Goal: Check status: Check status

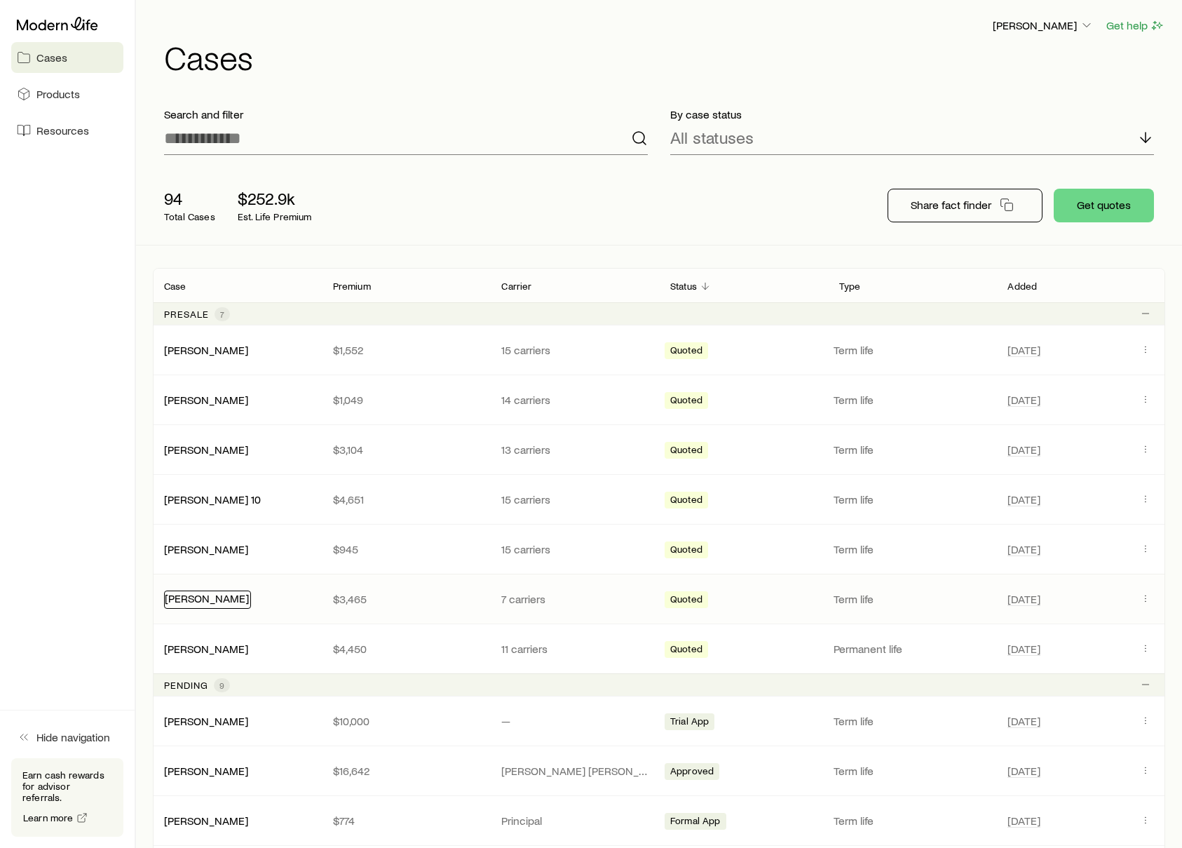
click at [196, 597] on link "[PERSON_NAME]" at bounding box center [207, 597] width 84 height 13
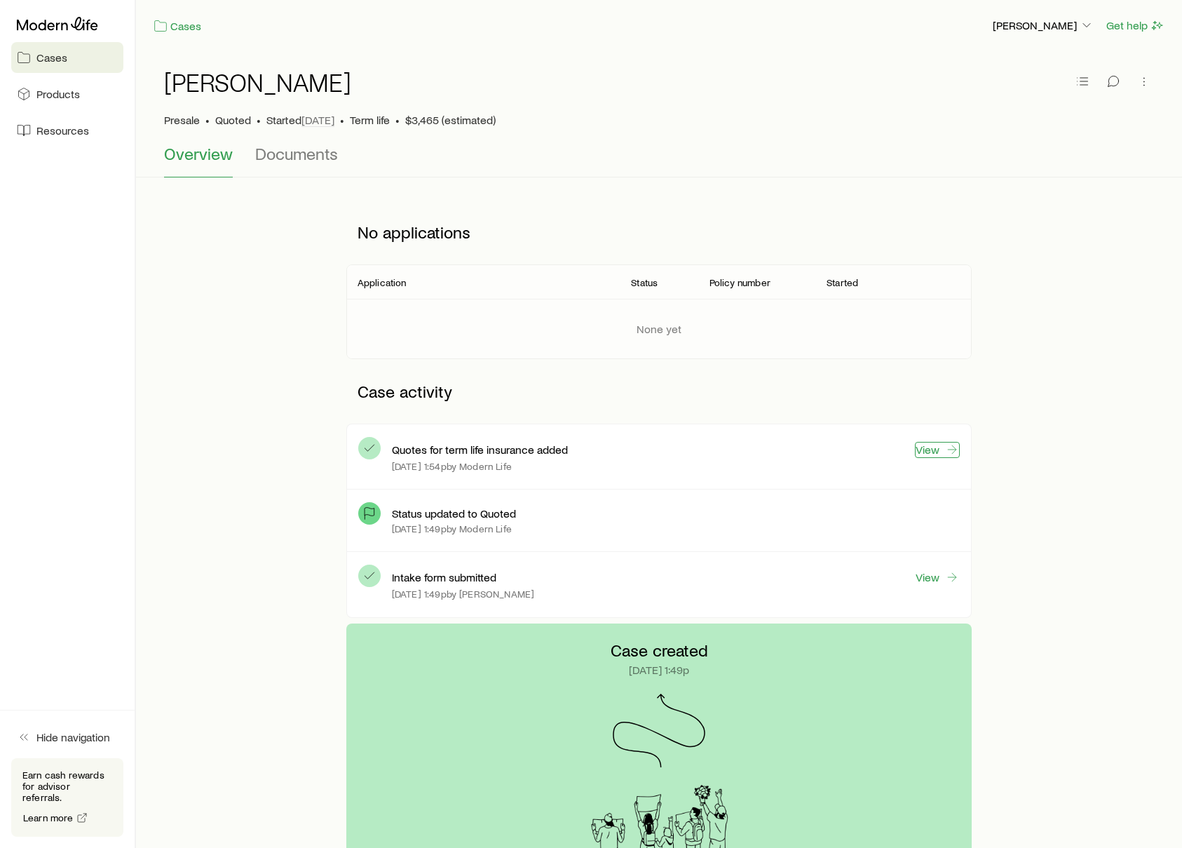
click at [933, 443] on link "View" at bounding box center [937, 450] width 45 height 16
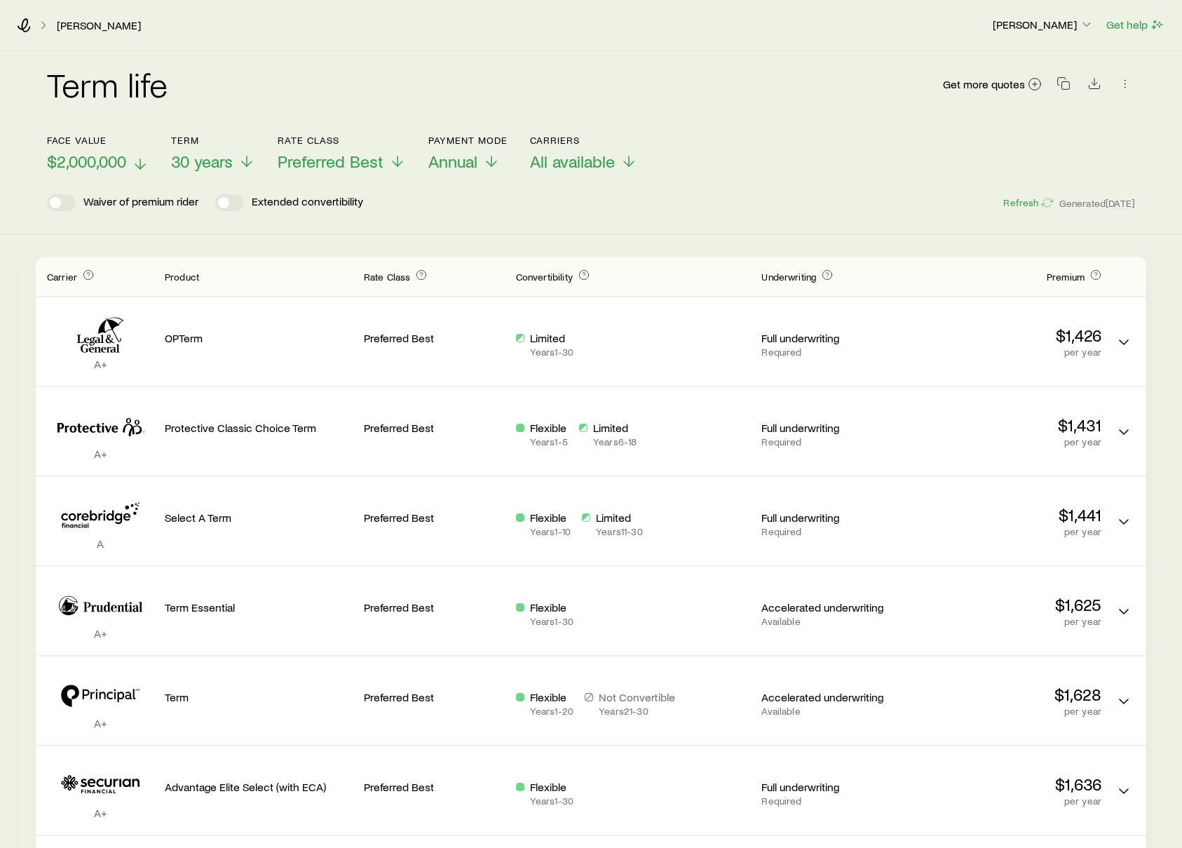
click at [142, 164] on icon at bounding box center [140, 164] width 17 height 17
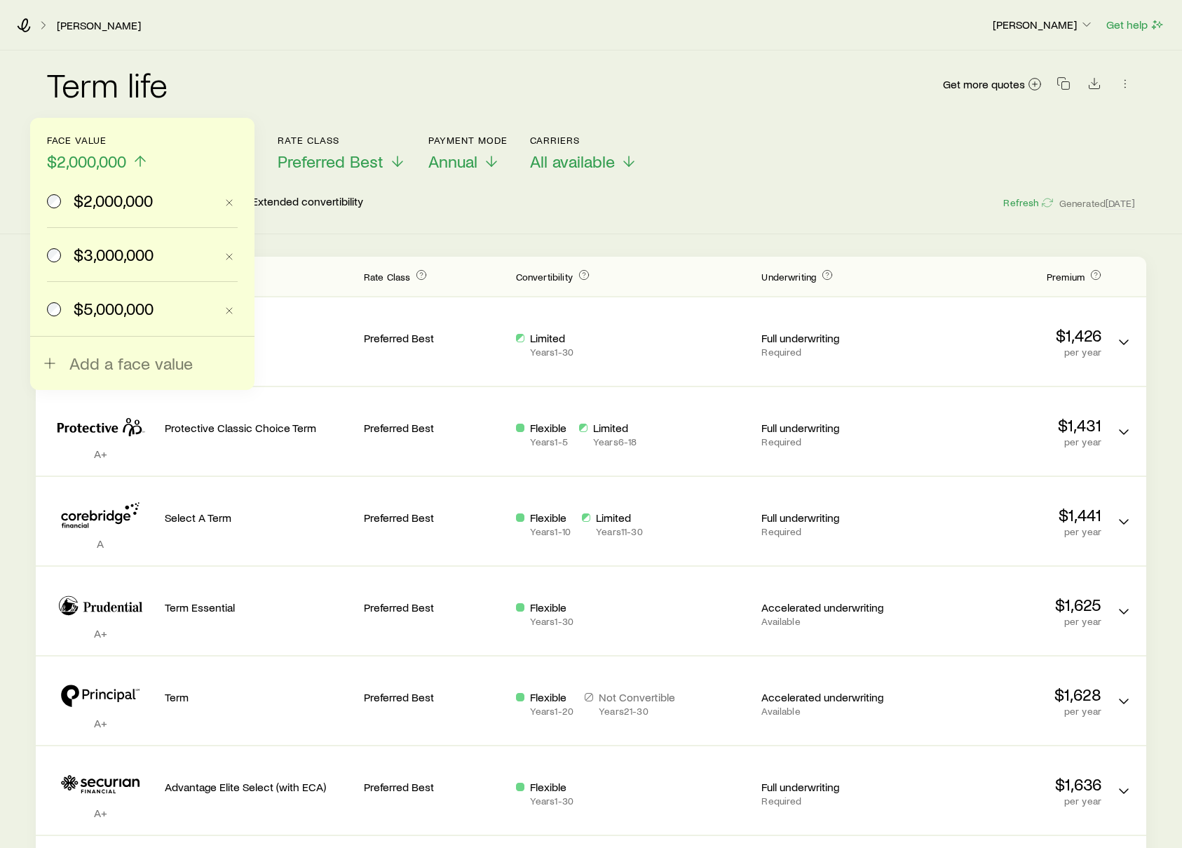
click at [109, 248] on span "$3,000,000" at bounding box center [114, 255] width 80 height 20
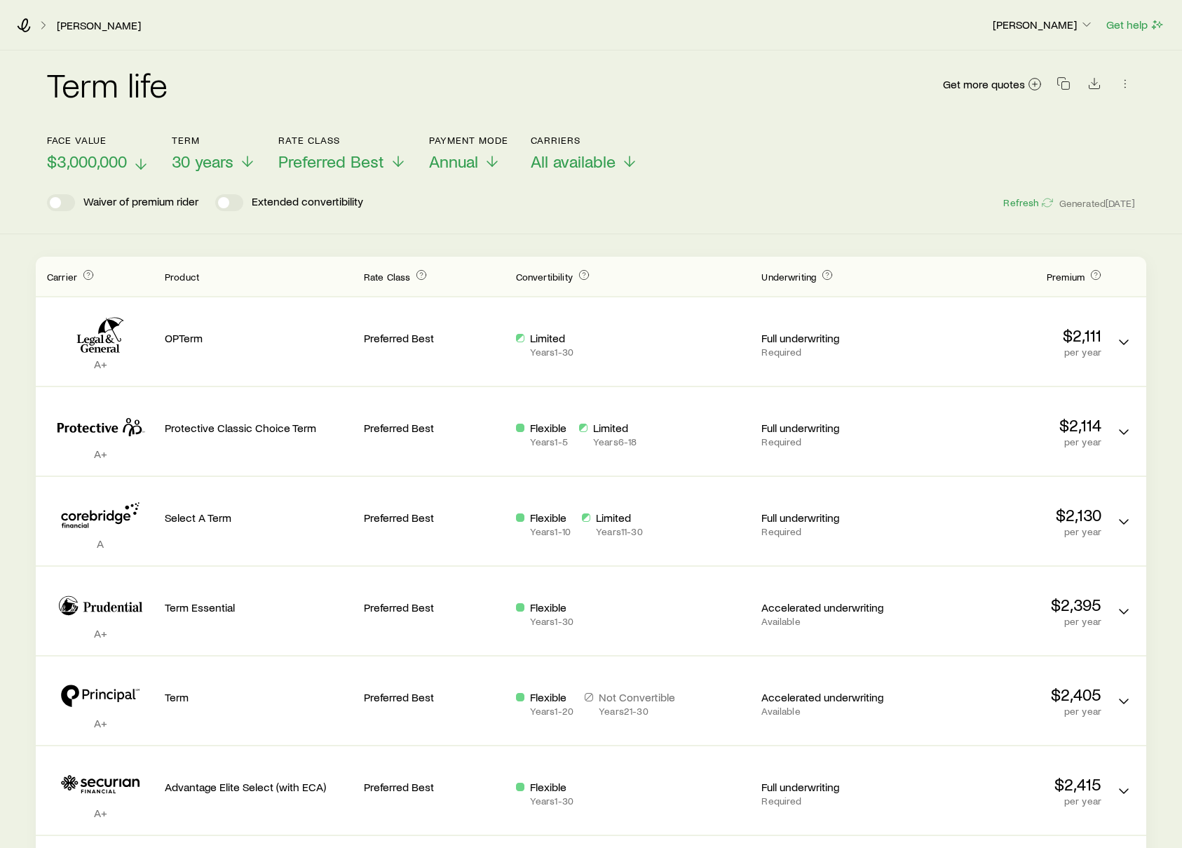
click at [32, 22] on div "[PERSON_NAME]" at bounding box center [499, 25] width 964 height 14
click at [25, 24] on icon at bounding box center [24, 25] width 14 height 14
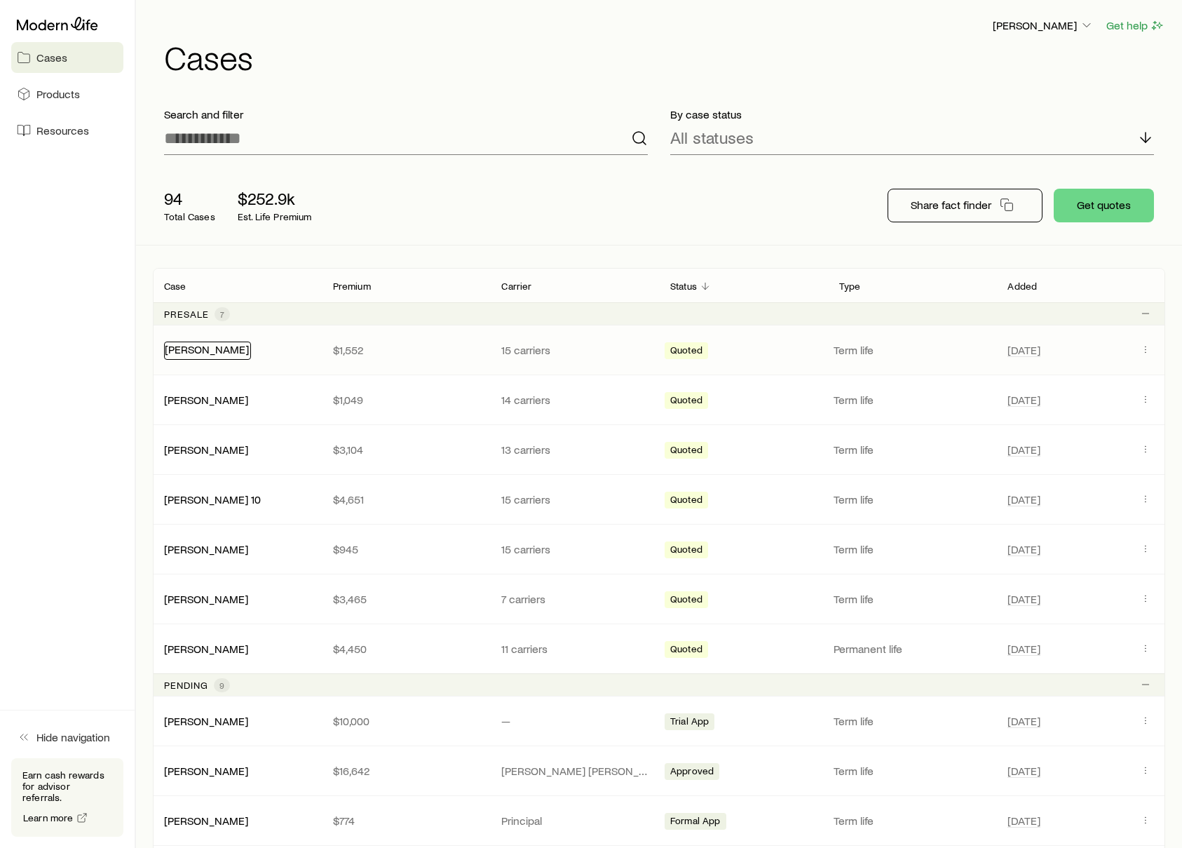
click at [186, 351] on link "[PERSON_NAME]" at bounding box center [207, 348] width 84 height 13
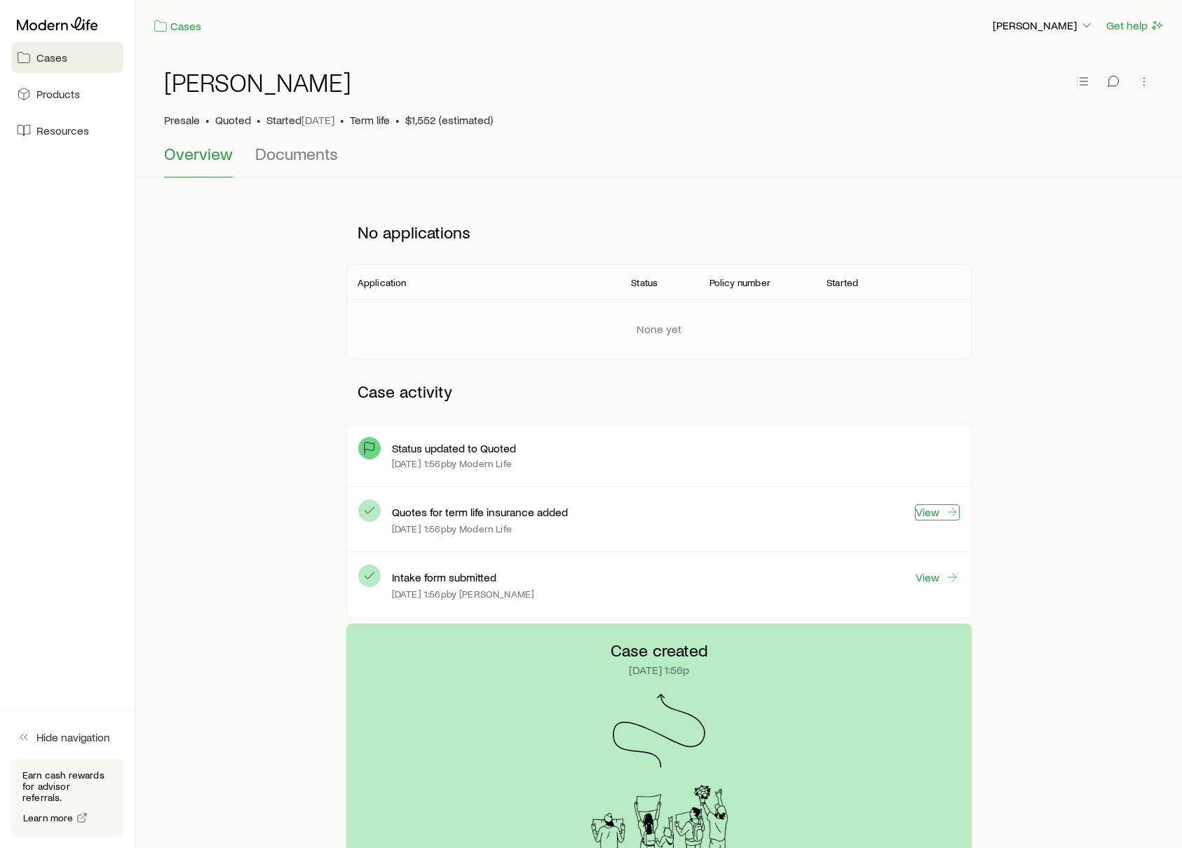
click at [932, 506] on link "View" at bounding box center [937, 512] width 45 height 16
